Goal: Obtain resource: Obtain resource

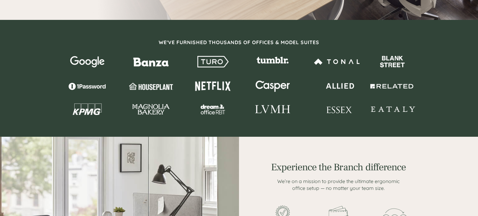
scroll to position [188, 0]
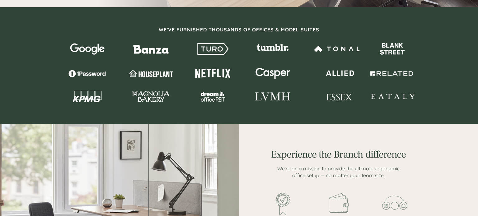
click at [97, 51] on img at bounding box center [87, 49] width 35 height 12
click at [156, 56] on div at bounding box center [239, 72] width 348 height 59
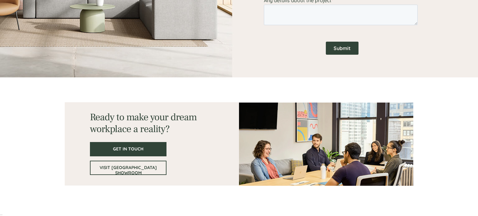
scroll to position [0, 0]
